Goal: Task Accomplishment & Management: Manage account settings

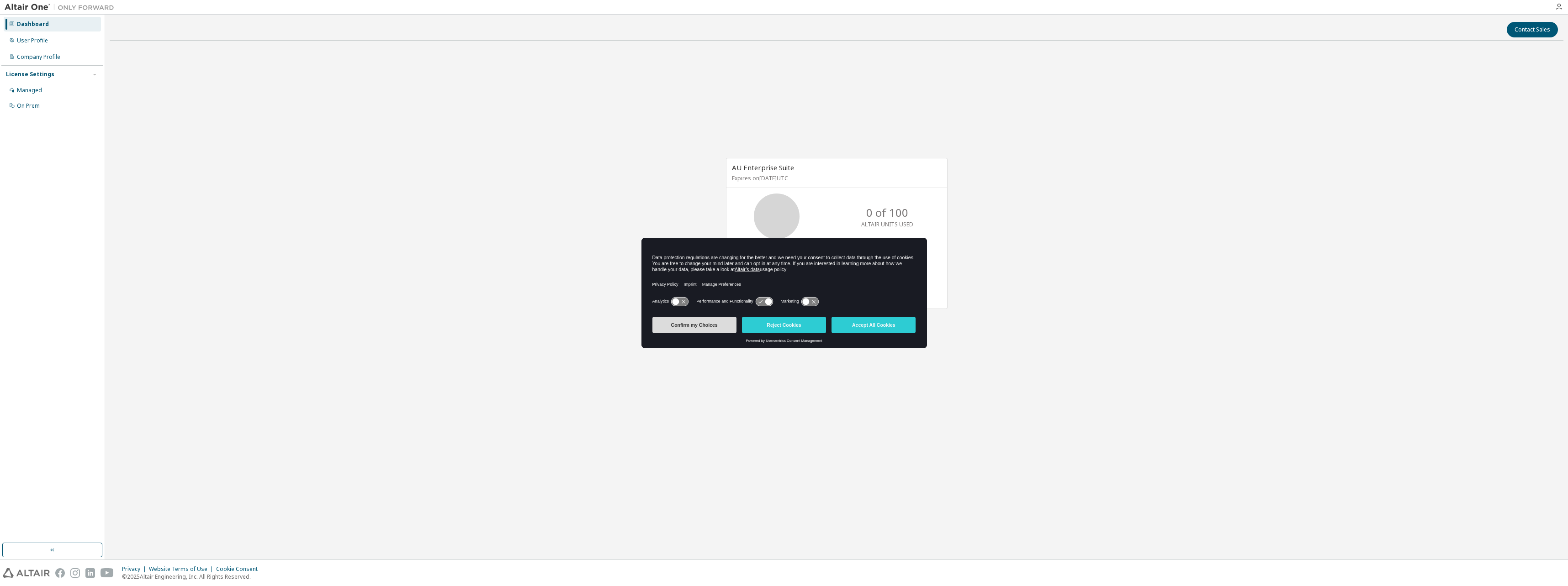
click at [719, 324] on button "Confirm my Choices" at bounding box center [694, 325] width 84 height 16
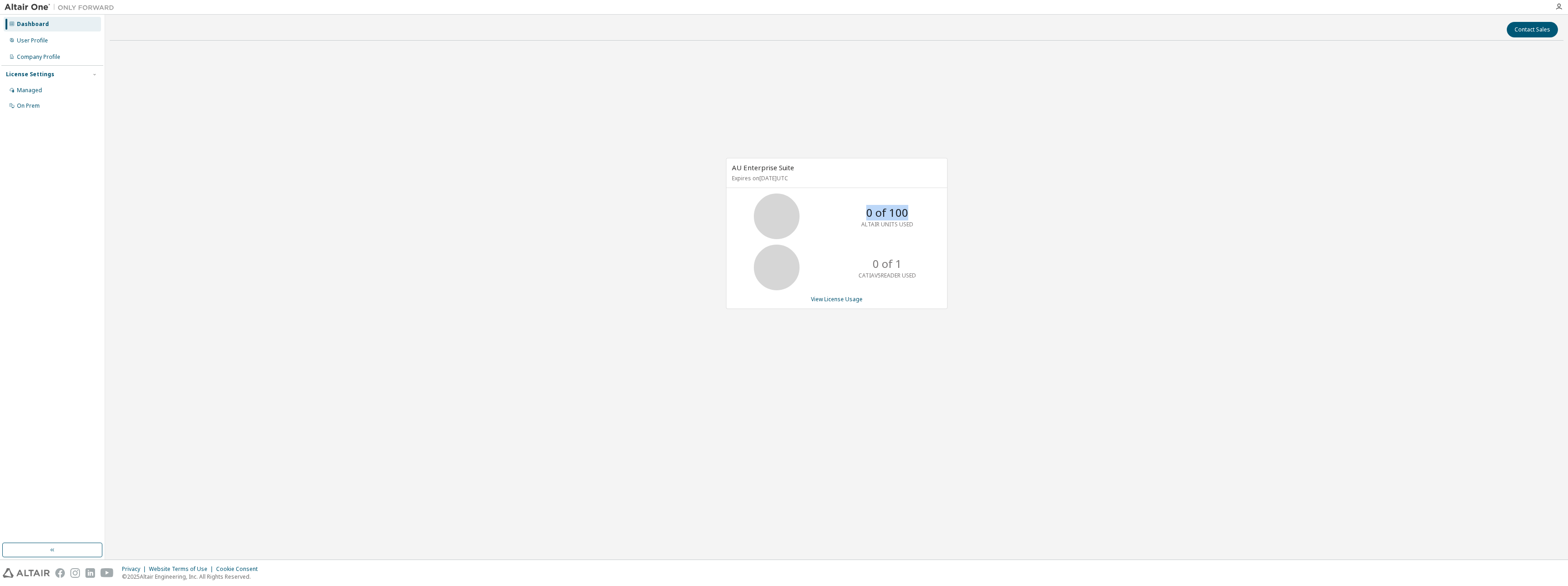
drag, startPoint x: 907, startPoint y: 215, endPoint x: 863, endPoint y: 213, distance: 44.0
click at [863, 213] on div "0 of 100 ALTAIR UNITS USED" at bounding box center [887, 216] width 73 height 46
